Goal: Contribute content

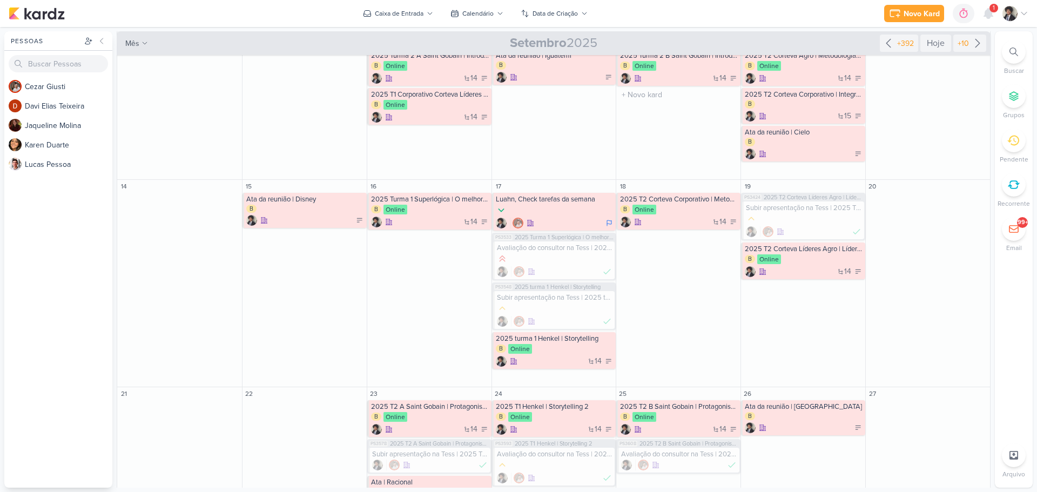
scroll to position [302, 0]
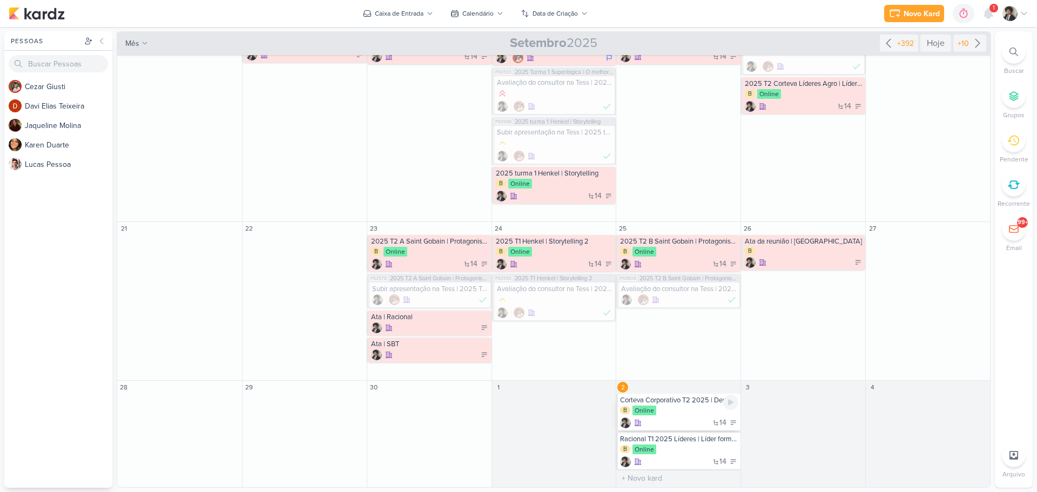
click at [690, 418] on div "14" at bounding box center [679, 423] width 118 height 11
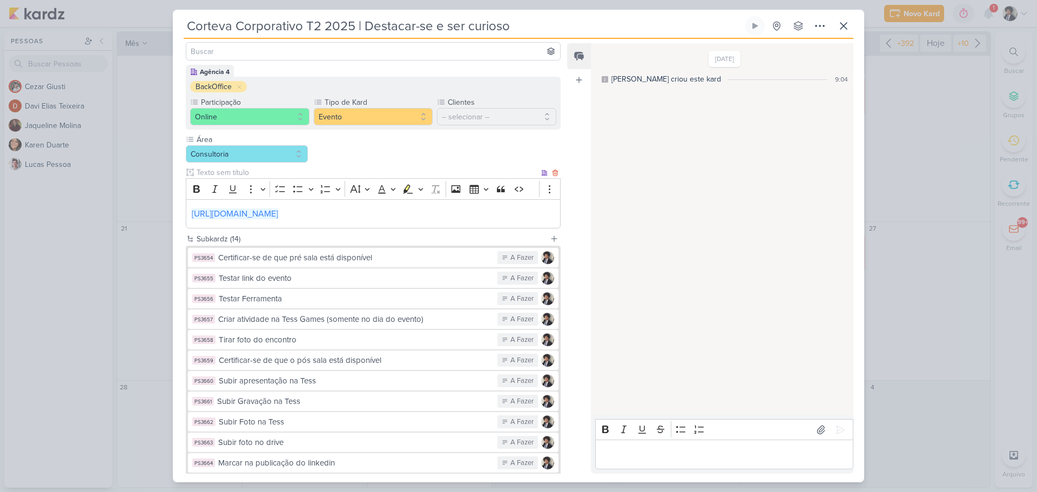
scroll to position [200, 0]
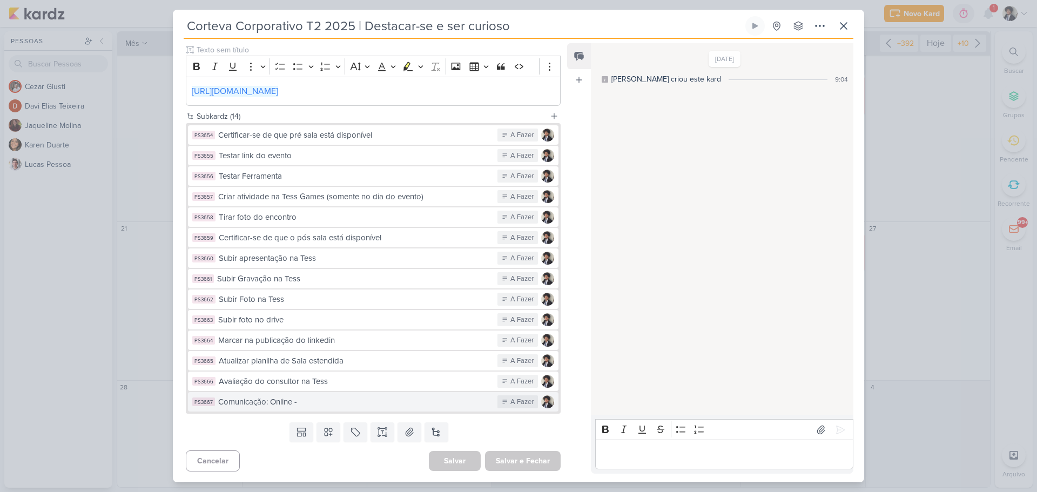
click at [356, 406] on div "Comunicação: Online -" at bounding box center [355, 402] width 274 height 12
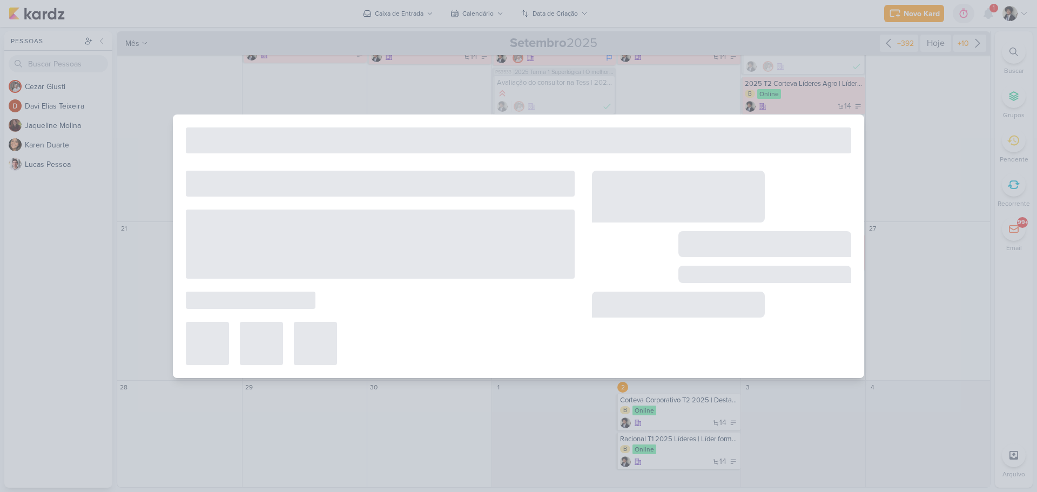
type input "Comunicação: Online -"
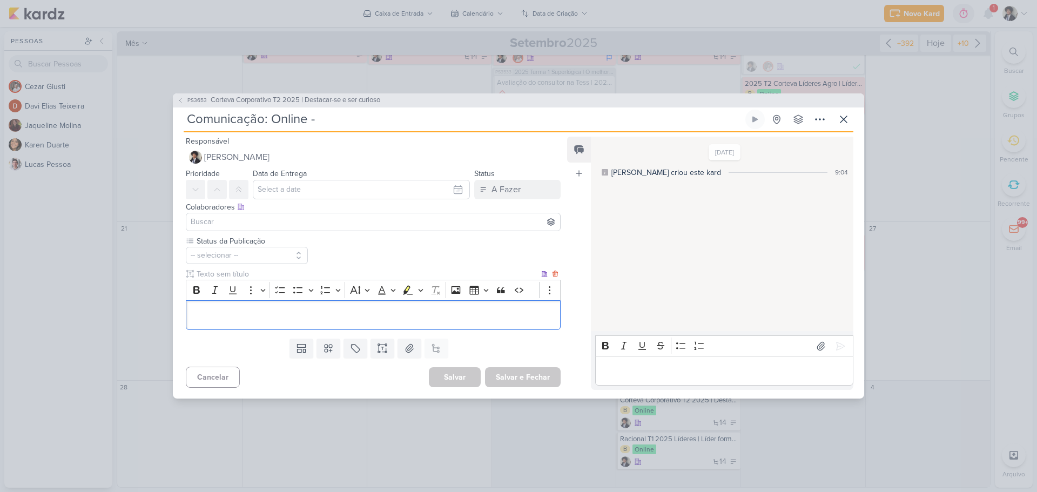
click at [257, 314] on p "Editor editing area: main" at bounding box center [373, 315] width 363 height 13
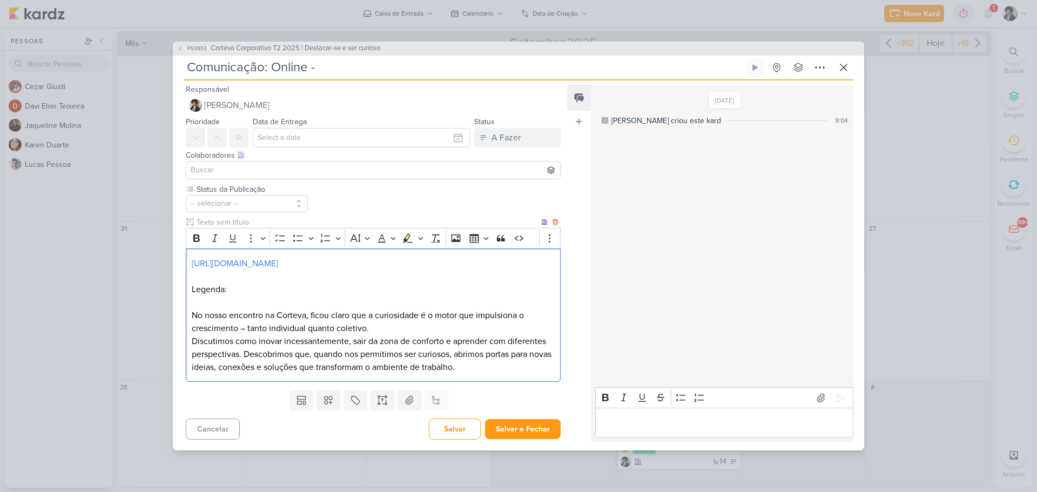
click at [268, 315] on p "No nosso encontro na Corteva, ficou claro que a curiosidade é o motor que impul…" at bounding box center [373, 322] width 363 height 26
drag, startPoint x: 392, startPoint y: 313, endPoint x: 431, endPoint y: 313, distance: 38.9
click at [431, 313] on p "No nosso encontro com os estagiários da @Corteva, ficou claro que a curiosidade…" at bounding box center [373, 322] width 363 height 26
click at [292, 328] on p "No nosso encontro com os estagiários da @Corteva, vimos que a curiosidade é o m…" at bounding box center [373, 322] width 363 height 26
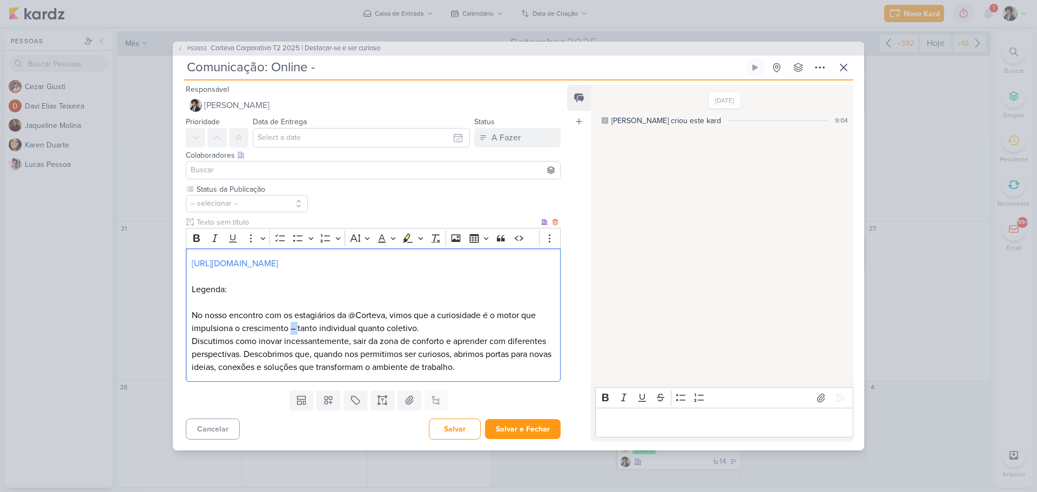
click at [292, 328] on p "No nosso encontro com os estagiários da @Corteva, vimos que a curiosidade é o m…" at bounding box center [373, 322] width 363 height 26
click at [418, 329] on p "No nosso encontro com os estagiários da @Corteva, vimos que a curiosidade é o m…" at bounding box center [373, 322] width 363 height 26
click at [314, 342] on p "Discutimos como inovar incessantemente, sair da zona de conforto e aprender com…" at bounding box center [373, 354] width 363 height 39
click at [431, 367] on p "Discutimos como inovar, sair da zona de conforto e aprender com diferentes pers…" at bounding box center [373, 354] width 363 height 39
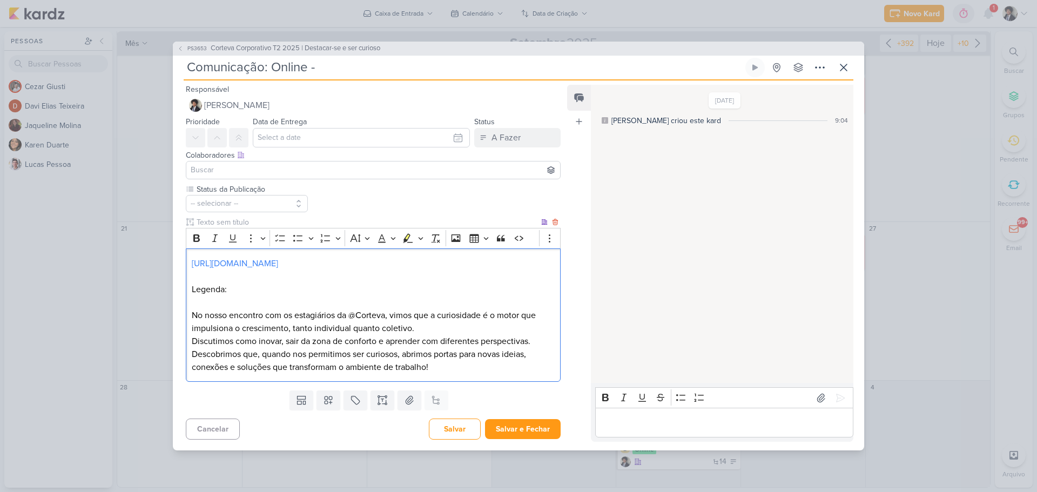
click at [434, 331] on p "No nosso encontro com os estagiários da @Corteva, vimos que a curiosidade é o m…" at bounding box center [373, 322] width 363 height 26
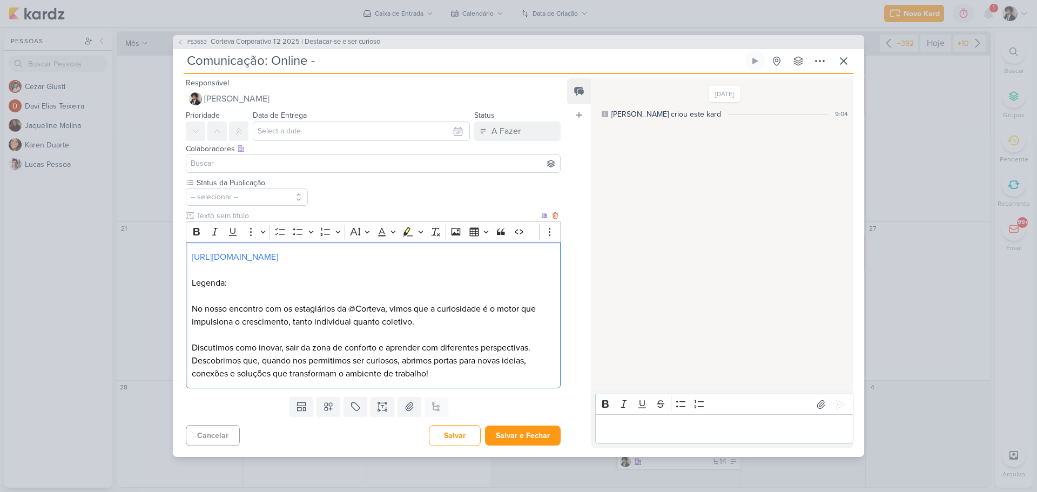
click at [225, 358] on p "Discutimos como inovar, sair da zona de conforto e aprender com diferentes pers…" at bounding box center [373, 360] width 363 height 39
click at [534, 348] on p "Discutimos como inovar, sair da zona de conforto e aprender com diferentes pers…" at bounding box center [373, 360] width 363 height 39
click at [208, 364] on p "Discutimos como inovar, sair da zona de conforto e aprender com diferentes pers…" at bounding box center [373, 360] width 363 height 39
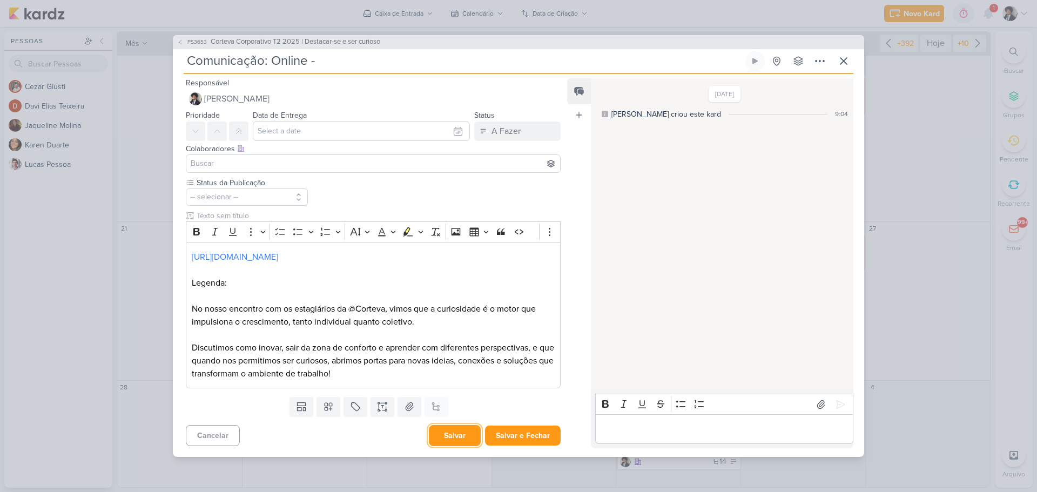
click at [447, 435] on button "Salvar" at bounding box center [455, 435] width 52 height 21
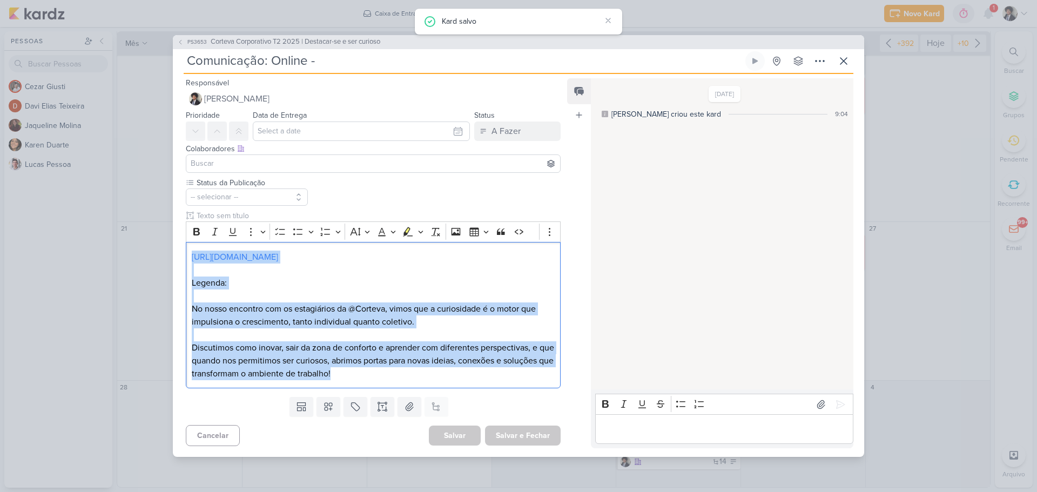
drag, startPoint x: 414, startPoint y: 374, endPoint x: 153, endPoint y: 242, distance: 292.5
click at [153, 242] on div "PS3653 Corteva Corporativo T2 2025 | Destacar-se e ser curioso Comunicação: Onl…" at bounding box center [518, 246] width 1037 height 492
copy div "[URL][DOMAIN_NAME] Legenda: No nosso encontro com os estagiários da @Corteva, v…"
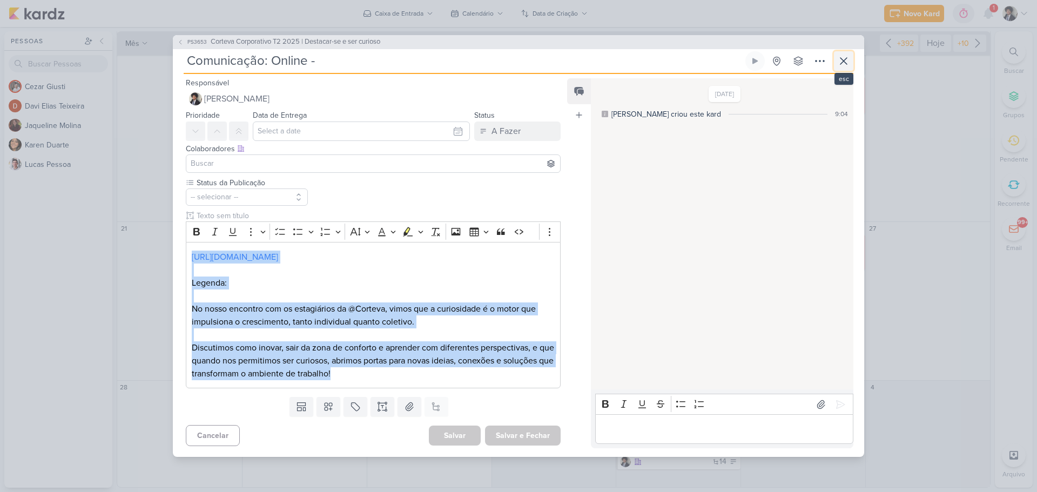
click at [844, 58] on icon at bounding box center [843, 61] width 13 height 13
